Goal: Transaction & Acquisition: Book appointment/travel/reservation

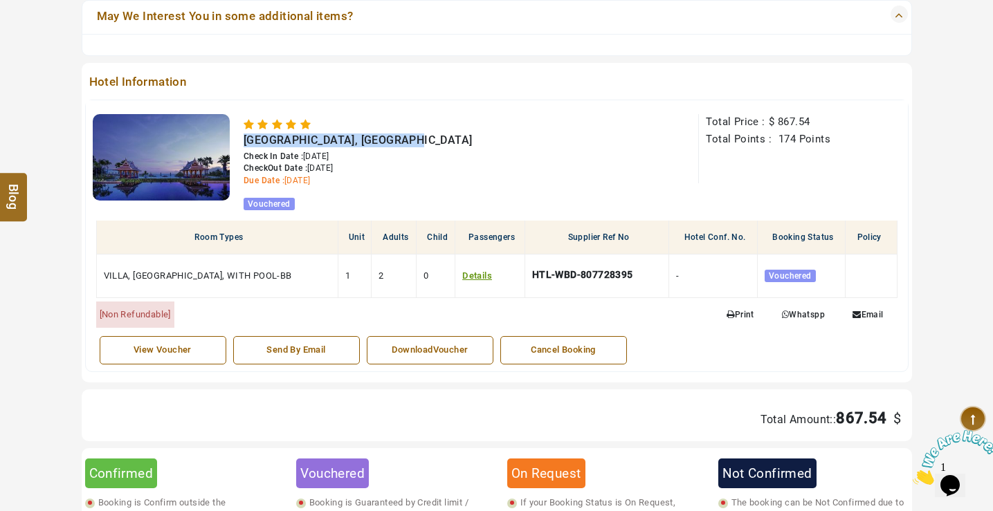
drag, startPoint x: 247, startPoint y: 141, endPoint x: 396, endPoint y: 141, distance: 149.5
click at [396, 141] on span "Amatara Welleisure Resort, Phuket" at bounding box center [358, 140] width 228 height 13
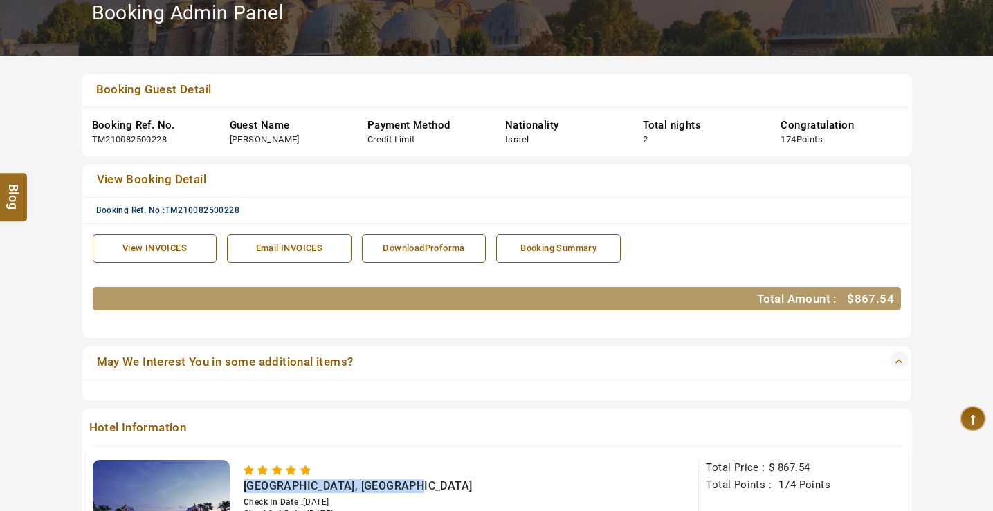
scroll to position [346, 0]
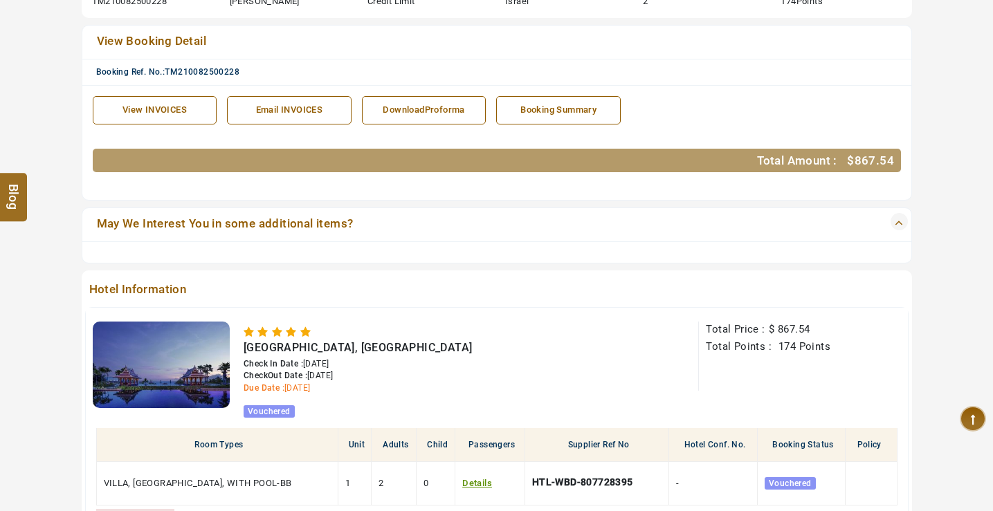
click at [458, 344] on div "Amatara Welleisure Resort, Phuket" at bounding box center [400, 348] width 313 height 14
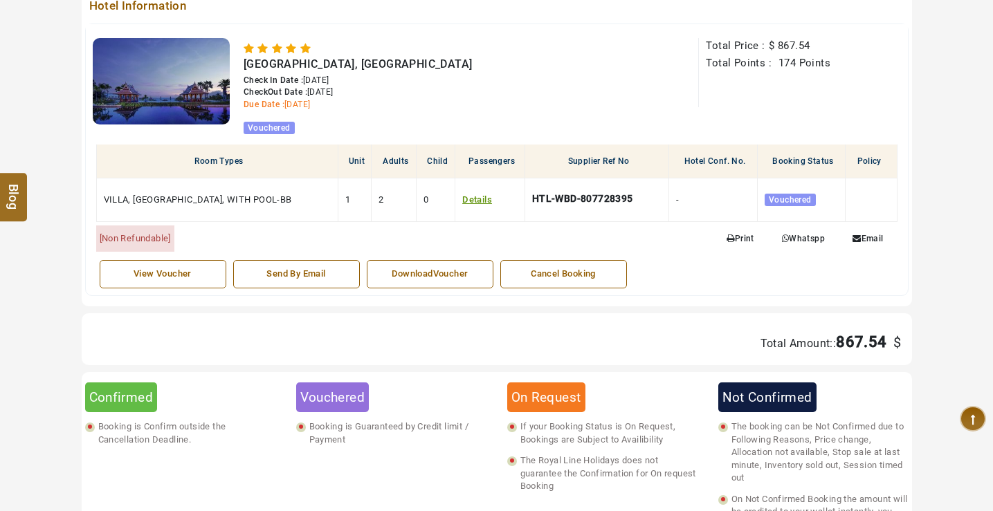
scroll to position [623, 0]
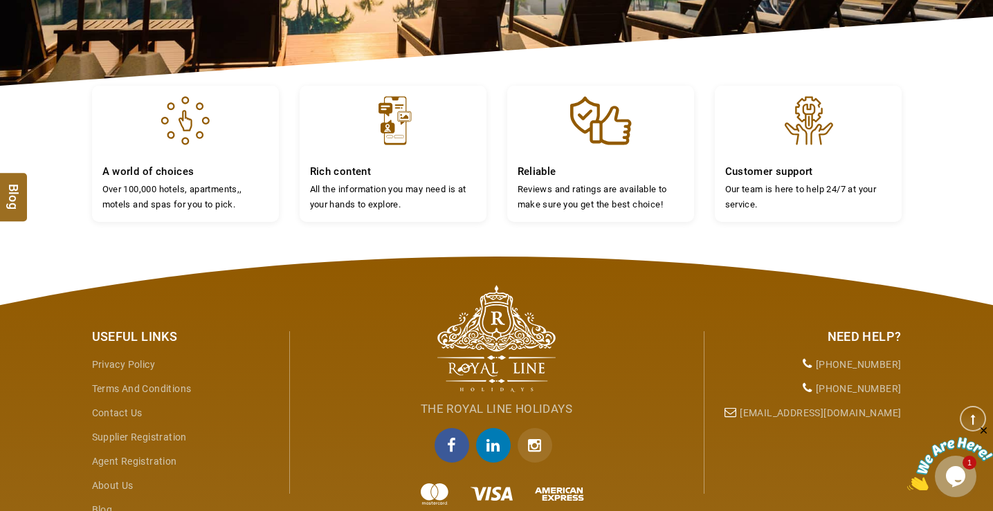
scroll to position [346, 0]
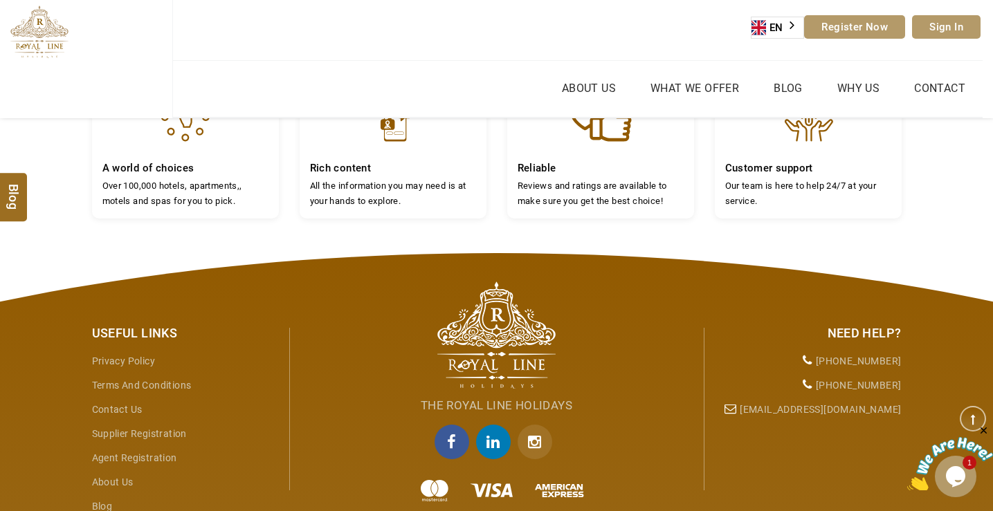
click at [357, 511] on div "The Royal Line Holidays" at bounding box center [496, 417] width 415 height 203
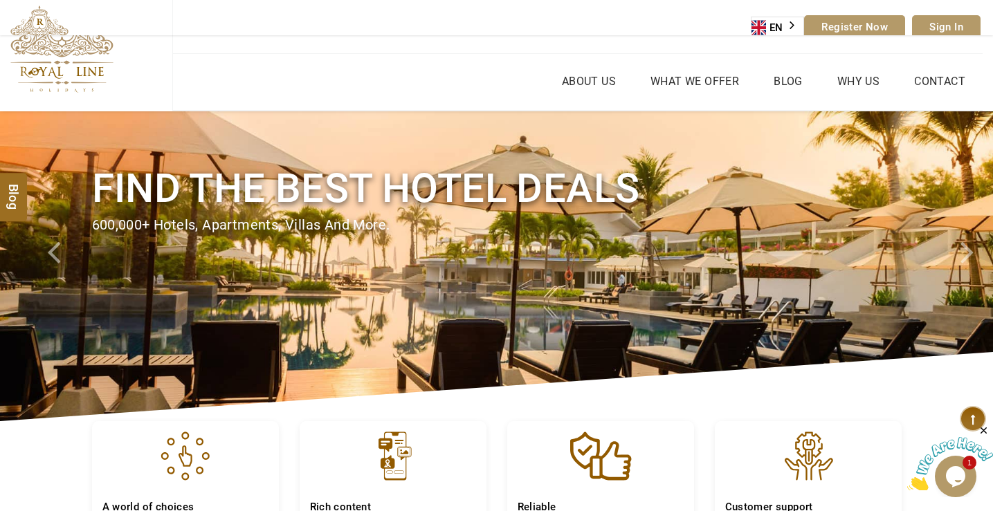
scroll to position [0, 0]
